Goal: Information Seeking & Learning: Find specific fact

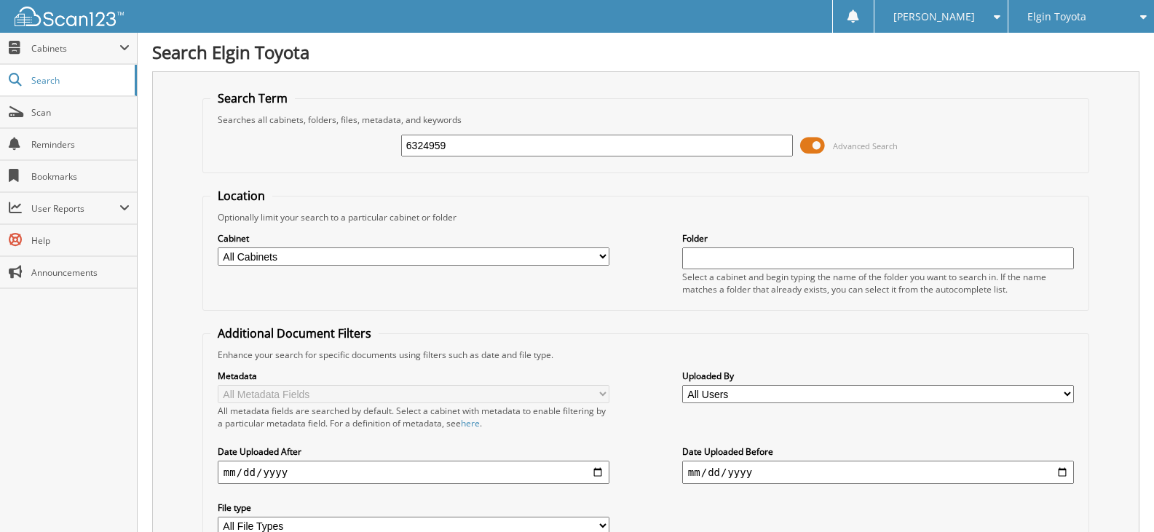
type input "6324959"
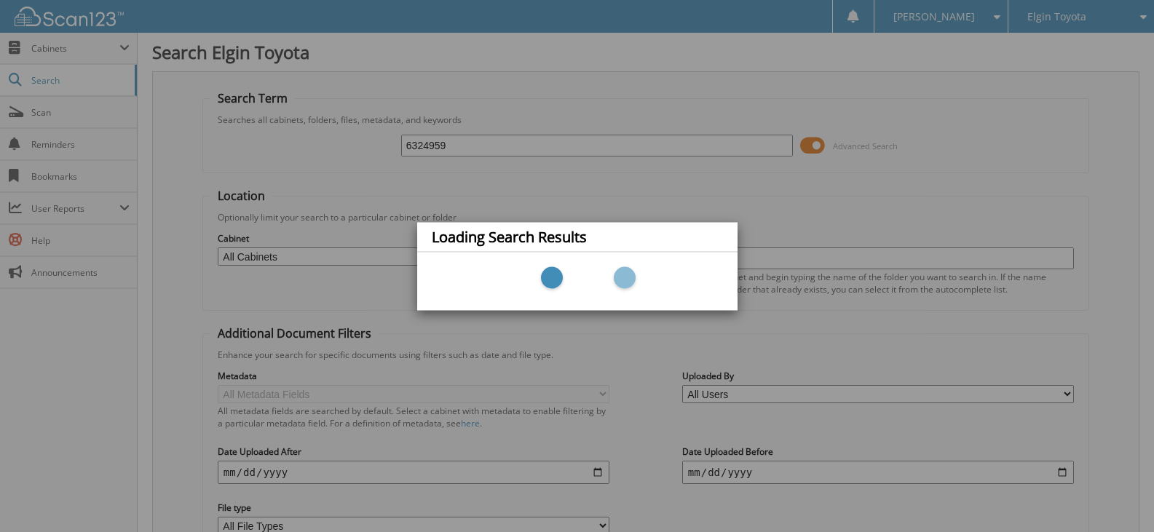
click at [637, 255] on div at bounding box center [577, 281] width 320 height 58
click at [638, 253] on div at bounding box center [577, 281] width 320 height 58
click at [637, 256] on div at bounding box center [577, 281] width 320 height 58
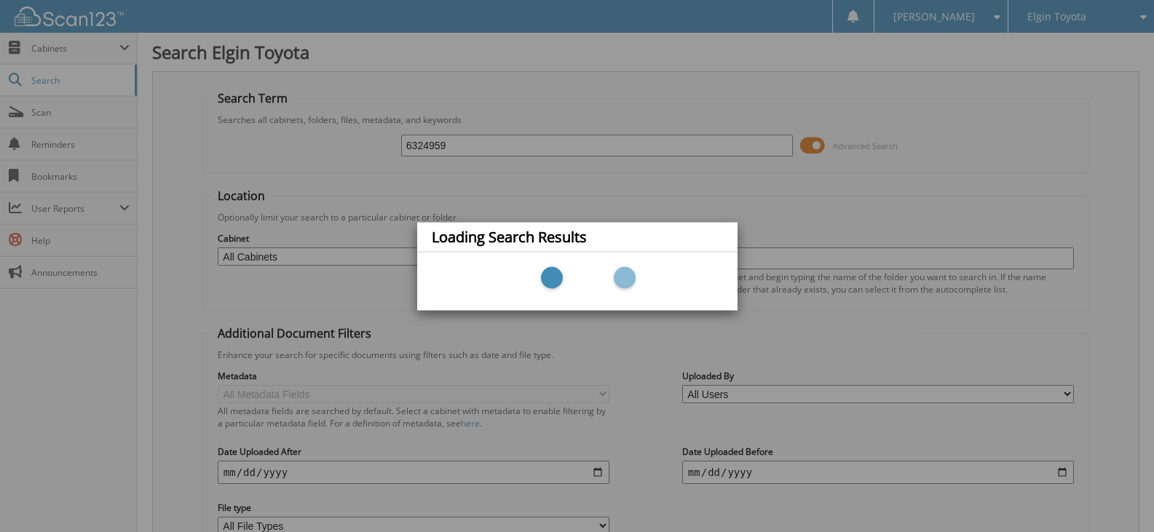
click at [716, 155] on div "Loading Search Results" at bounding box center [577, 266] width 1154 height 532
click at [721, 140] on div "Loading Search Results" at bounding box center [577, 266] width 1154 height 532
click at [400, 146] on div "Loading Search Results" at bounding box center [577, 266] width 1154 height 532
click at [400, 142] on div "Loading Search Results" at bounding box center [577, 266] width 1154 height 532
click at [400, 143] on div "Loading Search Results" at bounding box center [577, 266] width 1154 height 532
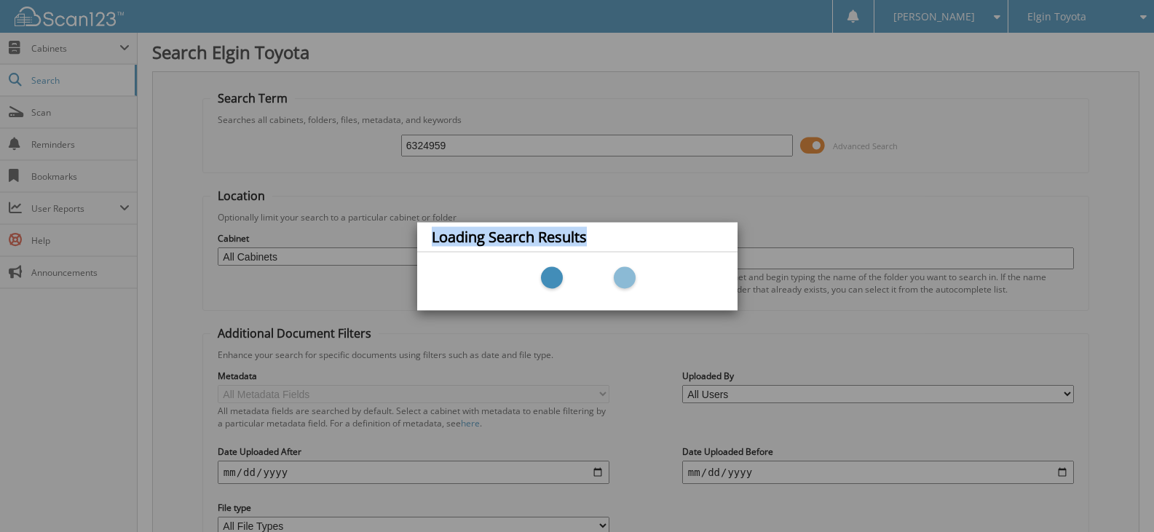
click at [403, 143] on div "Loading Search Results" at bounding box center [577, 266] width 1154 height 532
click at [404, 141] on div "Loading Search Results" at bounding box center [577, 266] width 1154 height 532
click at [411, 137] on div "Loading Search Results" at bounding box center [577, 266] width 1154 height 532
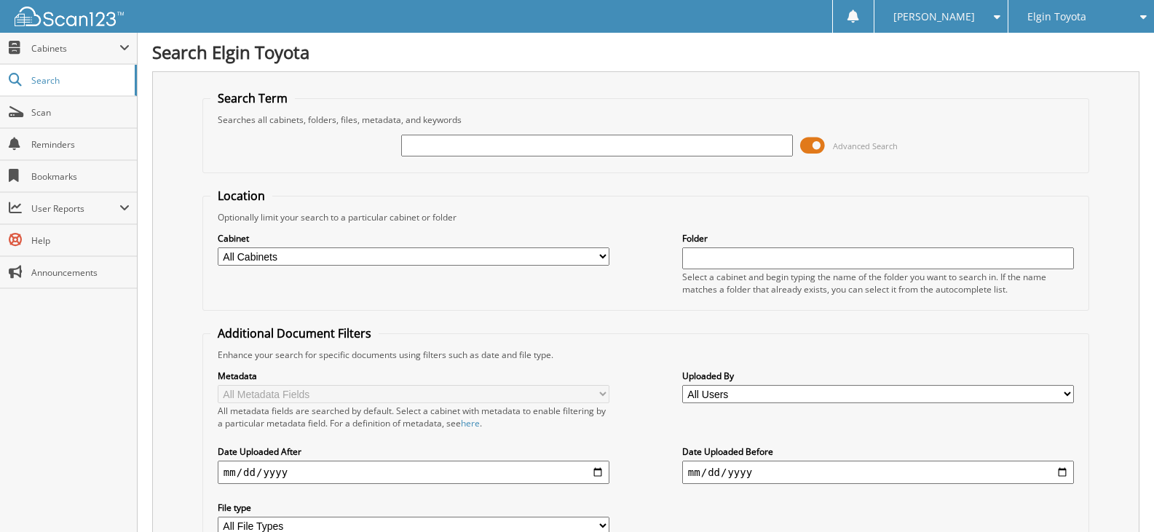
click at [426, 133] on div "Advanced Search" at bounding box center [645, 145] width 871 height 39
click at [427, 133] on div "Advanced Search" at bounding box center [645, 145] width 871 height 39
click at [451, 149] on input "text" at bounding box center [597, 146] width 392 height 22
type input "6324959"
